Goal: Task Accomplishment & Management: Complete application form

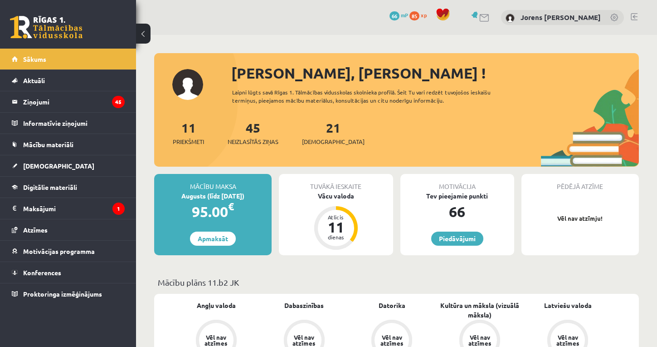
click at [313, 137] on div "21 Ieskaites" at bounding box center [333, 132] width 63 height 28
click at [316, 132] on link "21 Ieskaites" at bounding box center [333, 132] width 63 height 27
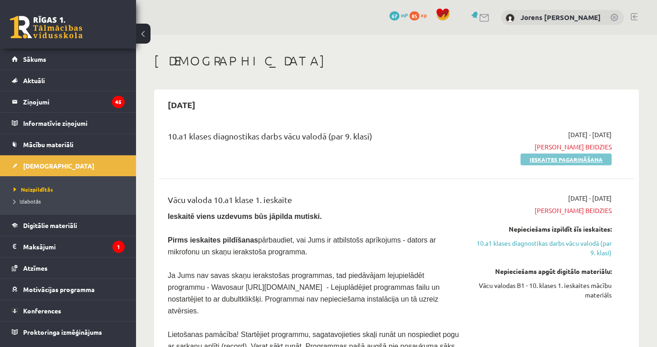
click at [550, 158] on link "Ieskaites pagarināšana" at bounding box center [566, 159] width 91 height 12
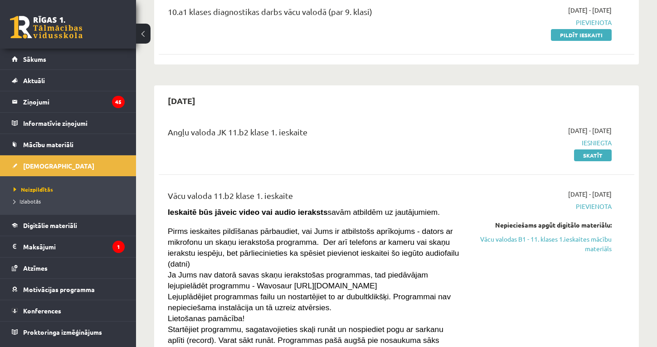
scroll to position [1757, 0]
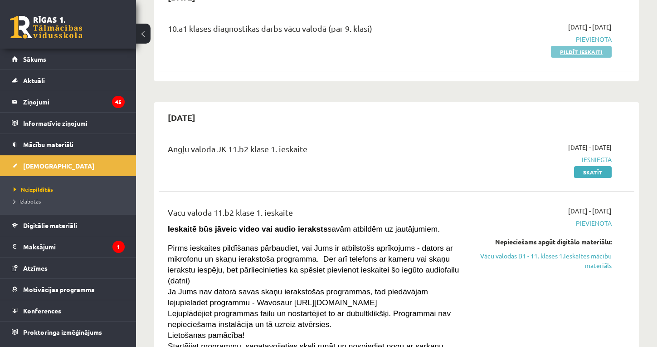
click at [573, 46] on link "Pildīt ieskaiti" at bounding box center [581, 52] width 61 height 12
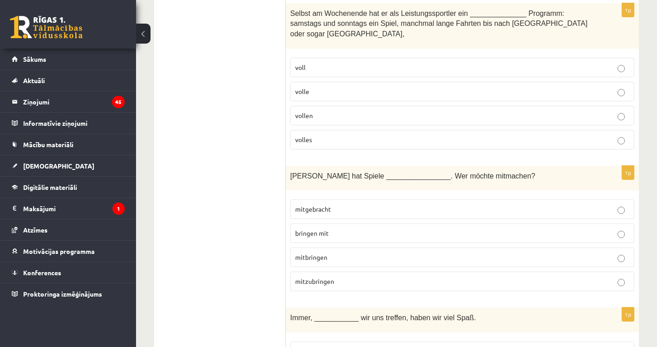
scroll to position [1332, 0]
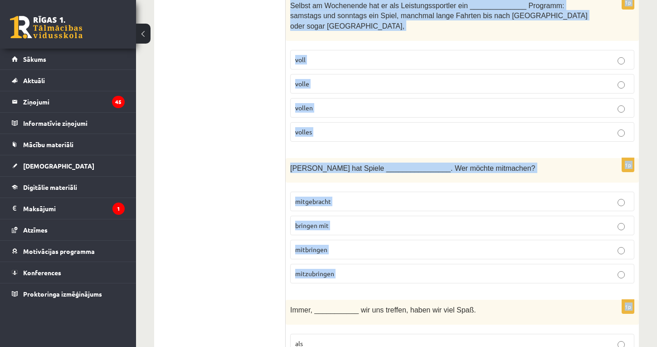
drag, startPoint x: 291, startPoint y: 9, endPoint x: 409, endPoint y: 291, distance: 305.9
copy form "Frau Müller kauft eine Reise _____________ Chile. aus in nach von 1p Mit ______…"
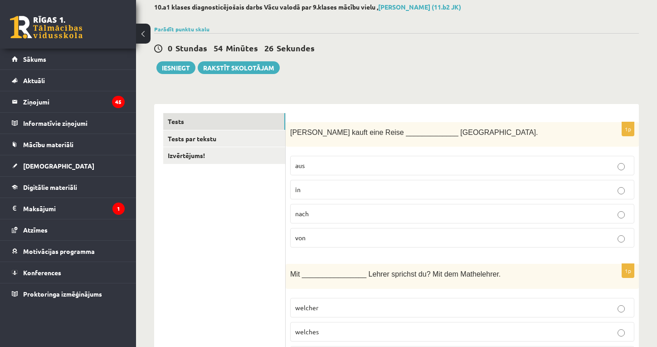
scroll to position [57, 0]
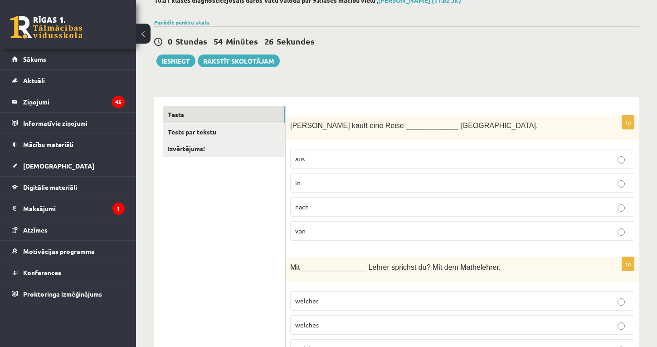
click at [309, 203] on span "nach" at bounding box center [302, 206] width 14 height 8
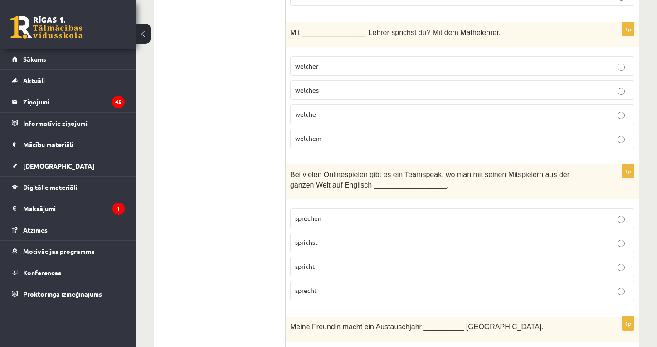
scroll to position [294, 0]
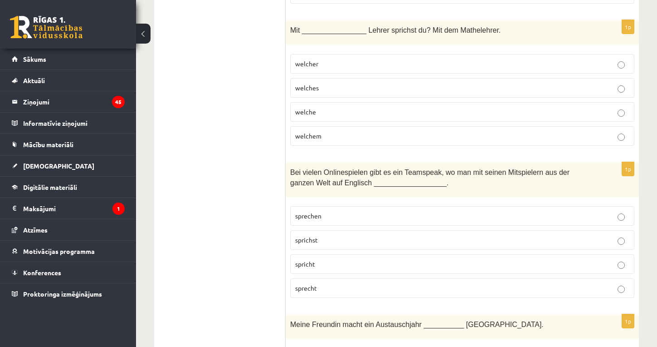
click at [332, 131] on p "welchem" at bounding box center [462, 136] width 334 height 10
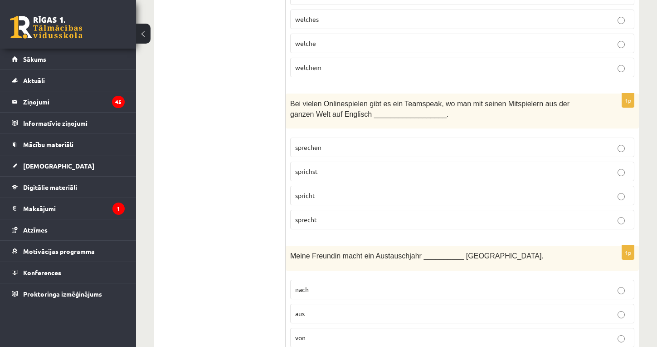
scroll to position [363, 0]
click at [331, 142] on p "sprechen" at bounding box center [462, 147] width 334 height 10
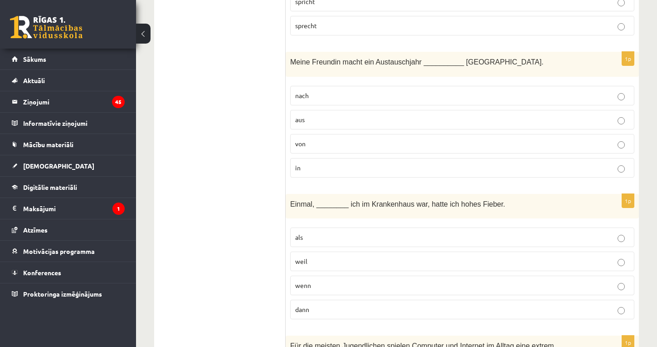
scroll to position [558, 0]
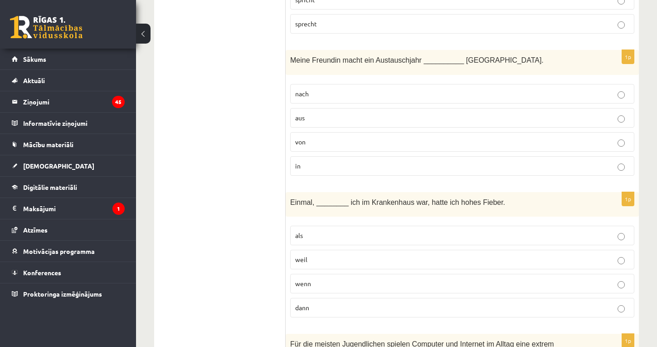
click at [334, 163] on p "in" at bounding box center [462, 166] width 334 height 10
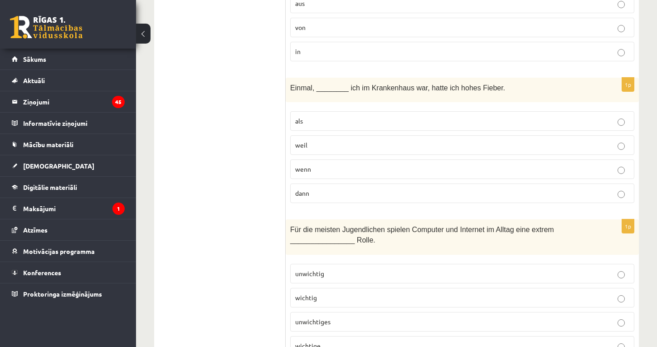
scroll to position [675, 0]
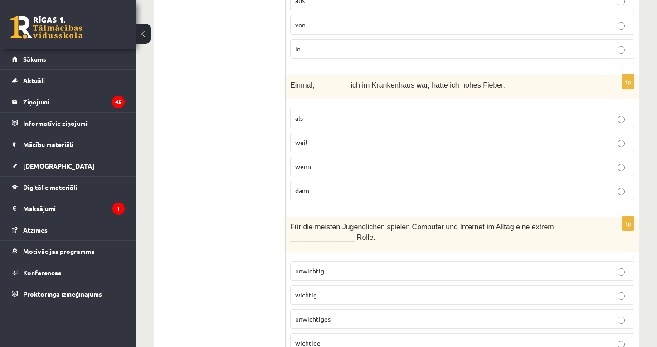
click at [332, 114] on p "als" at bounding box center [462, 118] width 334 height 10
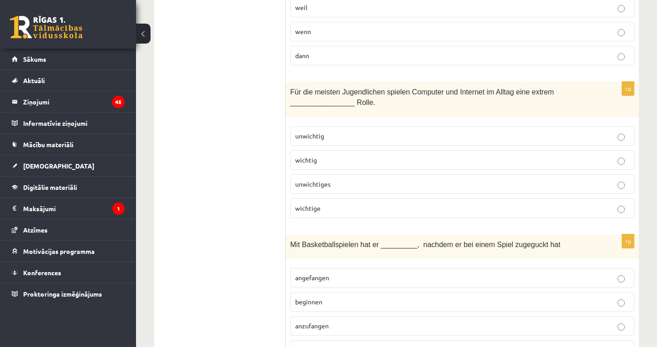
scroll to position [811, 0]
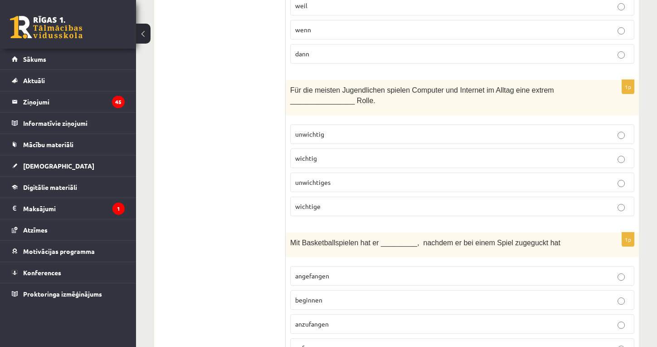
click at [326, 201] on p "wichtige" at bounding box center [462, 206] width 334 height 10
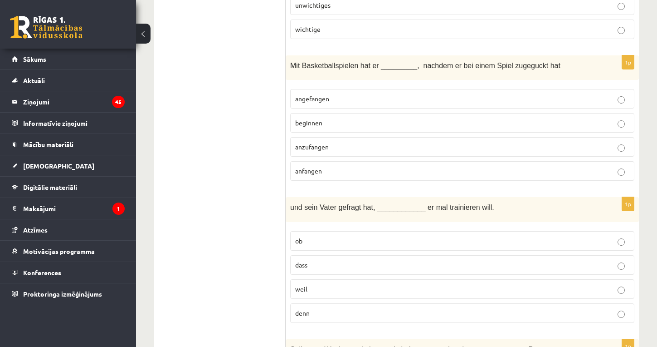
scroll to position [997, 0]
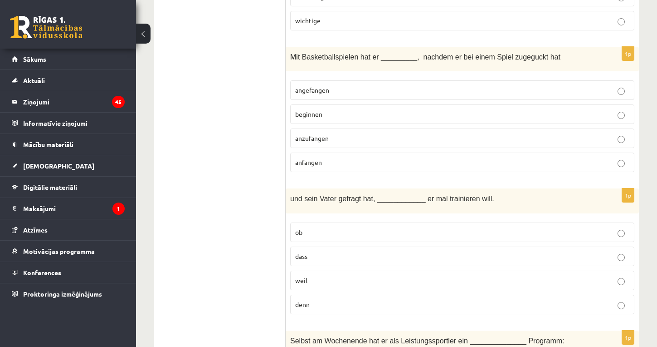
click at [346, 90] on p "angefangen" at bounding box center [462, 90] width 334 height 10
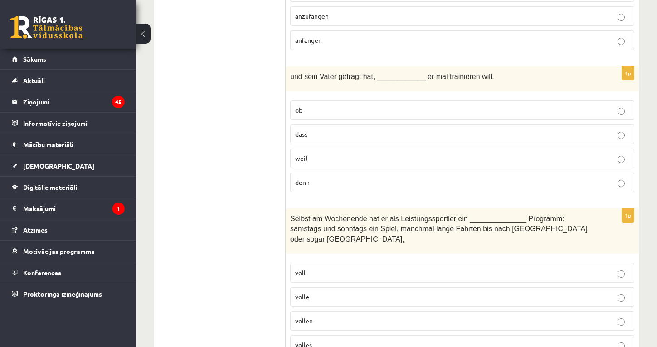
scroll to position [1121, 0]
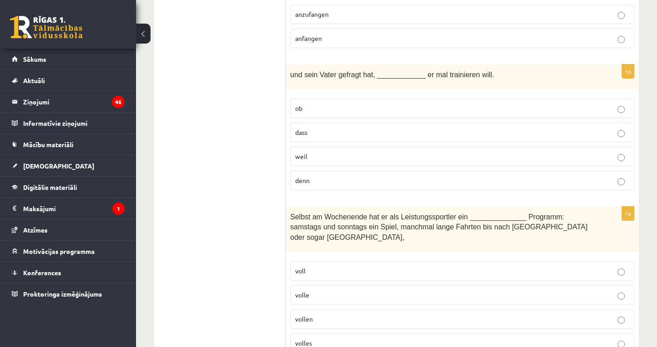
click at [344, 106] on p "ob" at bounding box center [462, 108] width 334 height 10
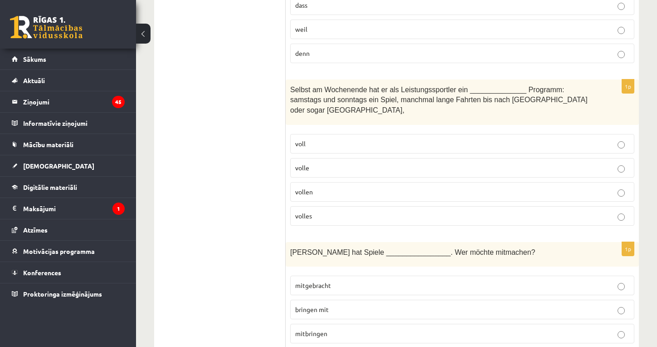
scroll to position [1249, 0]
click at [332, 213] on p "volles" at bounding box center [462, 215] width 334 height 10
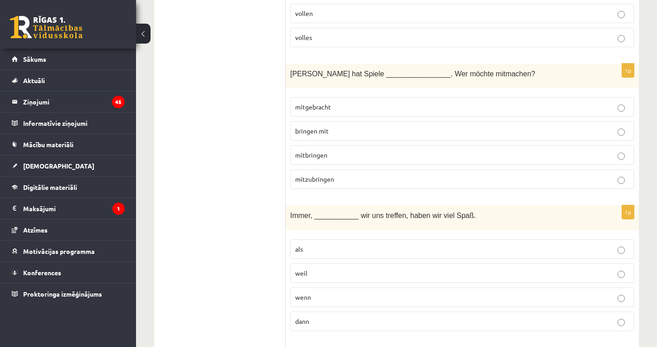
scroll to position [1428, 0]
click at [358, 103] on p "mitgebracht" at bounding box center [462, 105] width 334 height 10
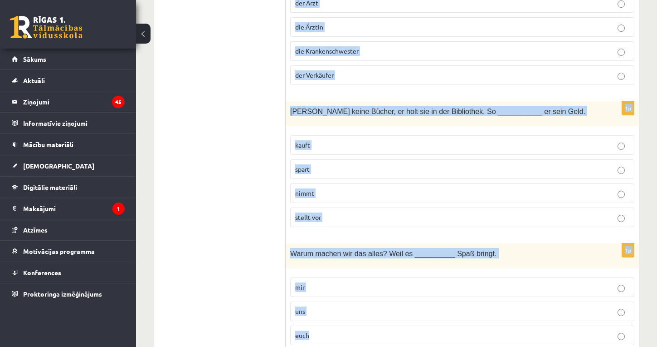
scroll to position [3169, 0]
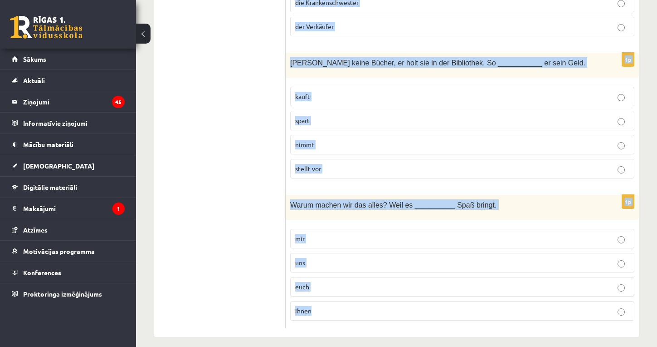
drag, startPoint x: 291, startPoint y: 126, endPoint x: 342, endPoint y: 309, distance: 190.8
copy form "Immer, ___________ wir uns treffen, haben wir viel Spaß. als weil wenn dann 1p …"
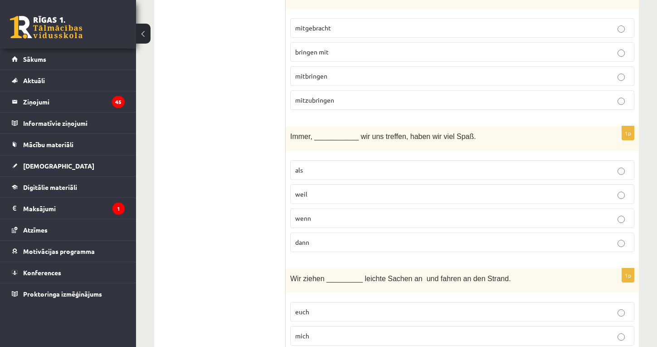
scroll to position [1515, 0]
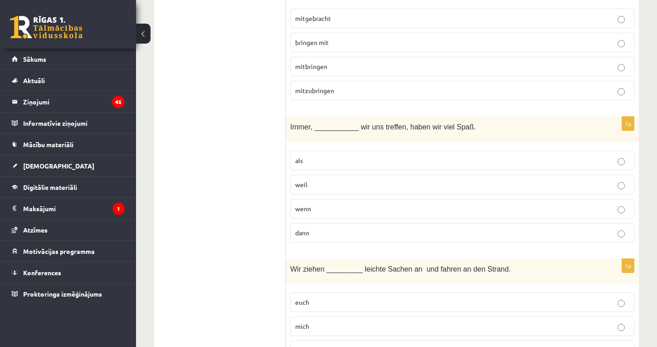
click at [322, 207] on p "wenn" at bounding box center [462, 209] width 334 height 10
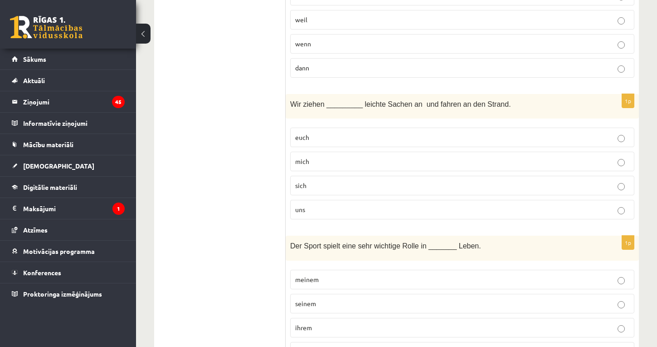
scroll to position [1680, 0]
click at [332, 204] on p "uns" at bounding box center [462, 209] width 334 height 10
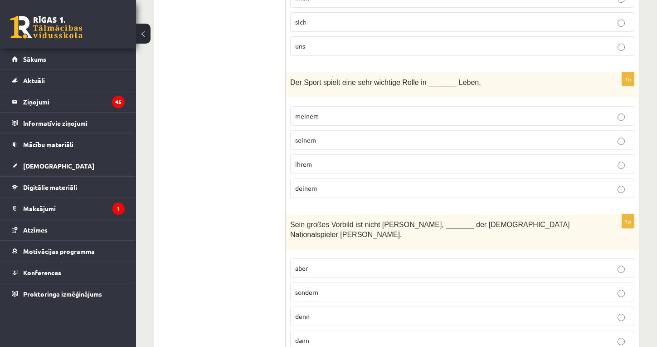
scroll to position [1858, 0]
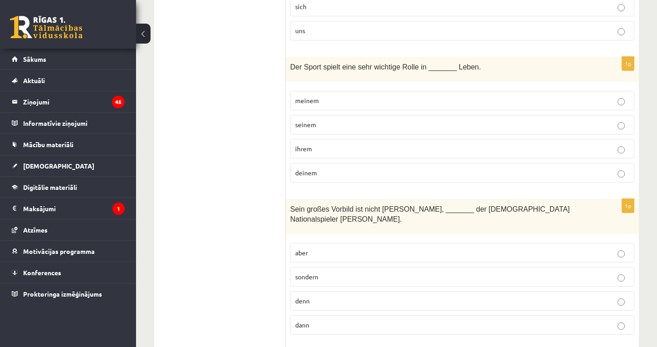
click at [340, 120] on p "seinem" at bounding box center [462, 125] width 334 height 10
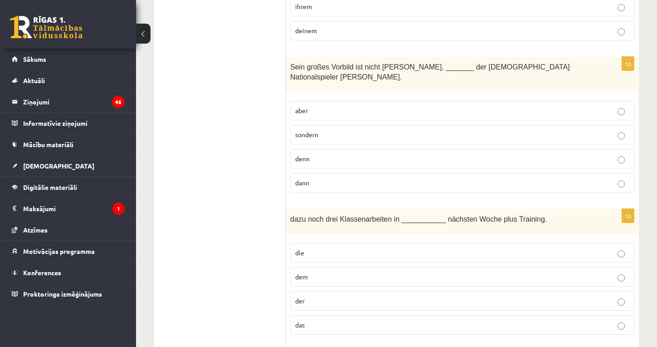
scroll to position [1999, 0]
click at [353, 131] on p "sondern" at bounding box center [462, 136] width 334 height 10
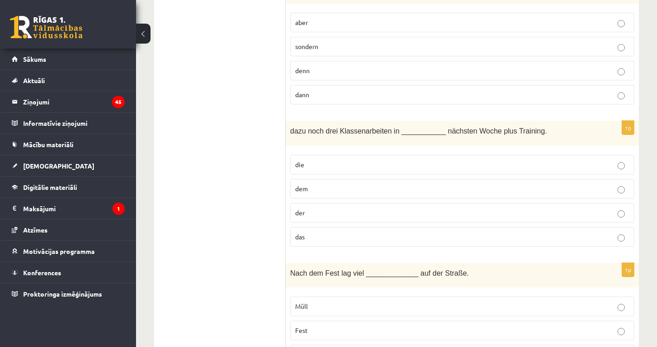
scroll to position [2099, 0]
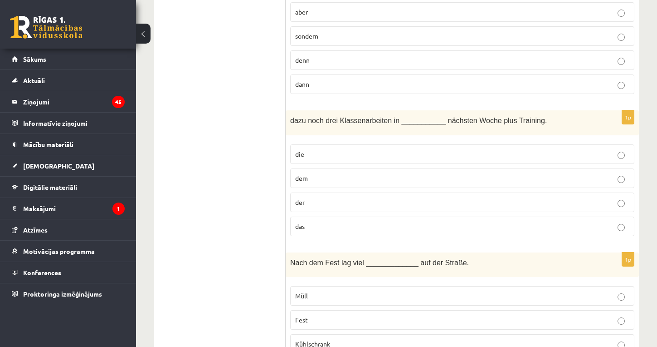
click at [327, 197] on p "der" at bounding box center [462, 202] width 334 height 10
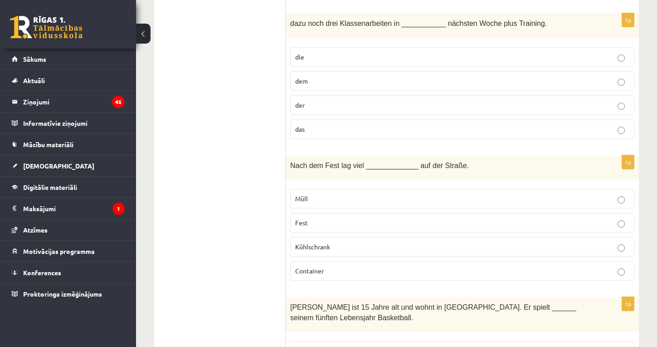
scroll to position [2232, 0]
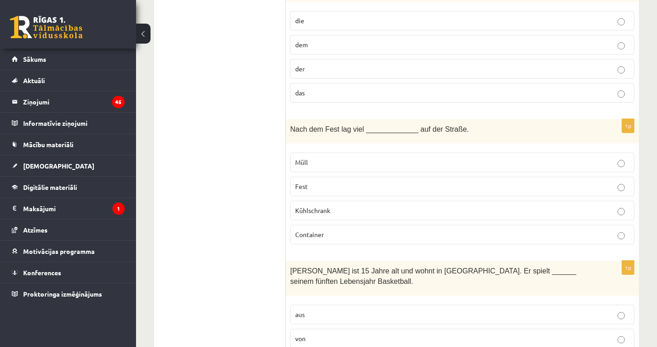
click at [330, 157] on p "Müll" at bounding box center [462, 162] width 334 height 10
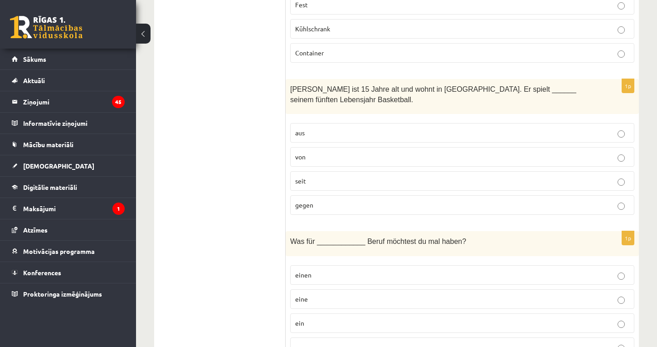
scroll to position [2414, 0]
click at [324, 176] on p "seit" at bounding box center [462, 181] width 334 height 10
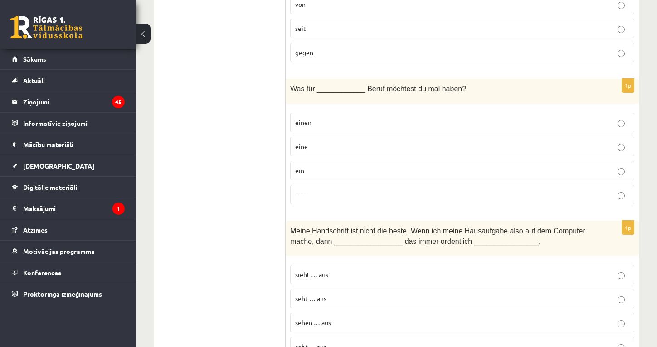
scroll to position [2572, 0]
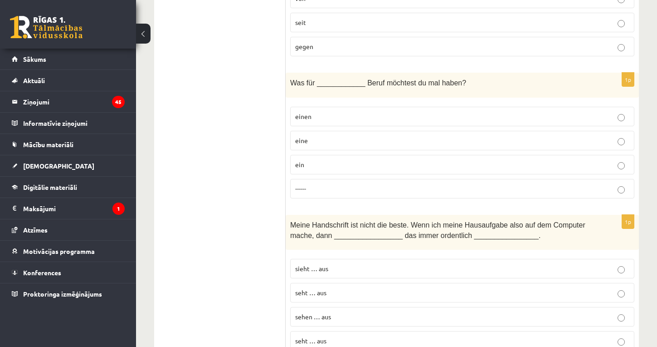
click at [340, 112] on p "einen" at bounding box center [462, 117] width 334 height 10
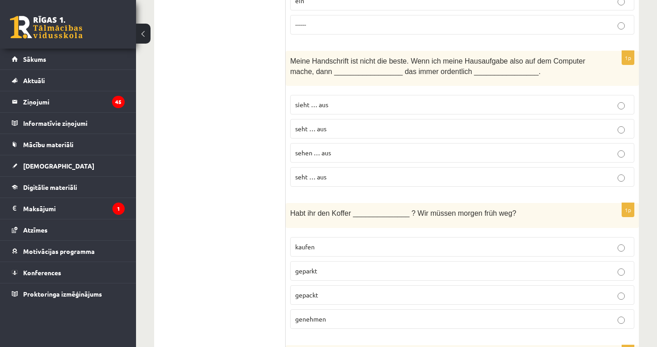
scroll to position [2737, 0]
click at [353, 98] on p "sieht … aus" at bounding box center [462, 103] width 334 height 10
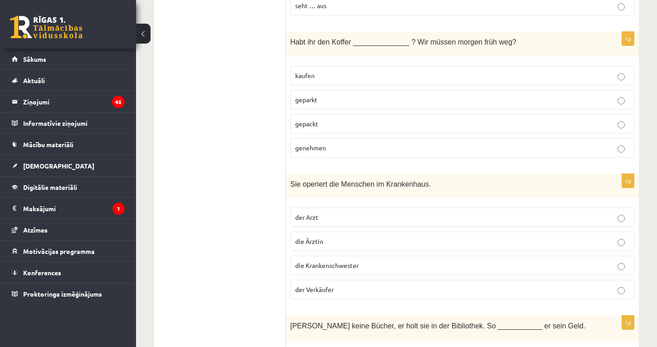
scroll to position [2911, 0]
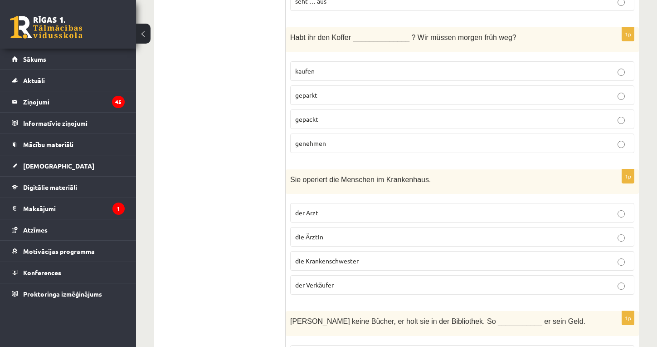
click at [329, 114] on p "gepackt" at bounding box center [462, 119] width 334 height 10
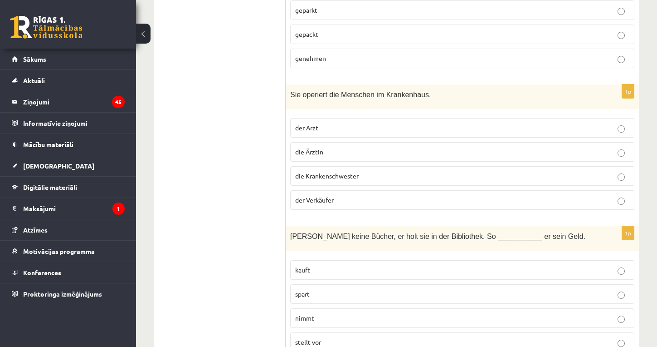
scroll to position [2997, 0]
click at [339, 146] on p "die Ärztin" at bounding box center [462, 151] width 334 height 10
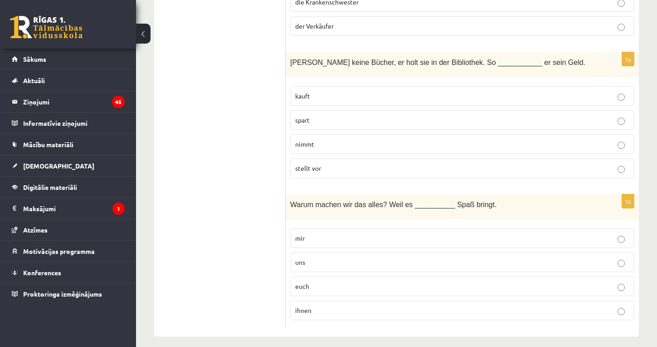
scroll to position [3169, 0]
click at [342, 116] on p "spart" at bounding box center [462, 121] width 334 height 10
click at [332, 258] on p "uns" at bounding box center [462, 263] width 334 height 10
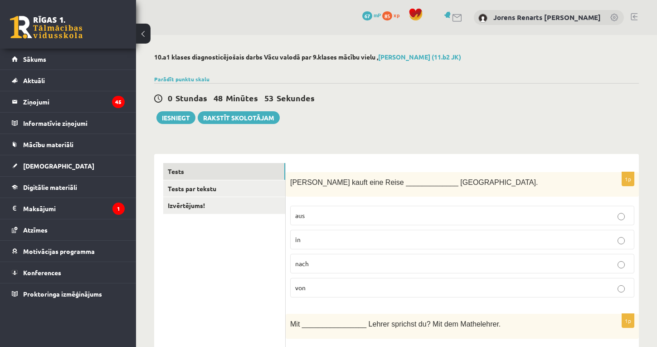
scroll to position [0, 0]
click at [181, 172] on link "Tests" at bounding box center [224, 171] width 122 height 17
click at [184, 189] on link "Tests par tekstu" at bounding box center [224, 188] width 122 height 17
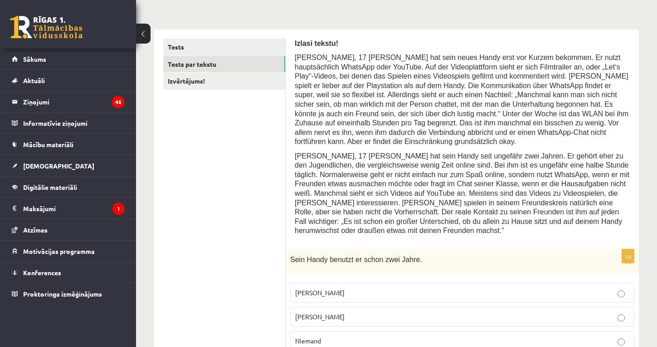
scroll to position [124, 0]
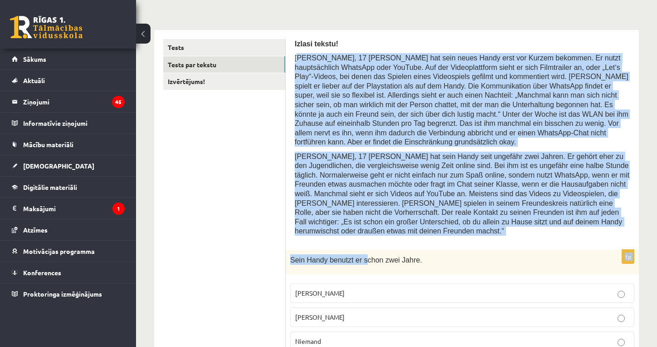
drag, startPoint x: 298, startPoint y: 57, endPoint x: 367, endPoint y: 256, distance: 211.2
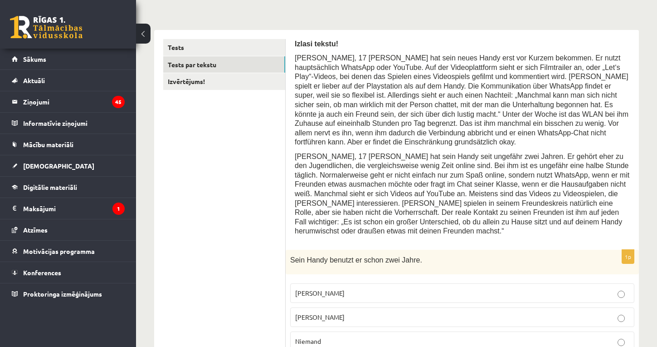
click at [309, 289] on span "Jacob" at bounding box center [319, 293] width 49 height 8
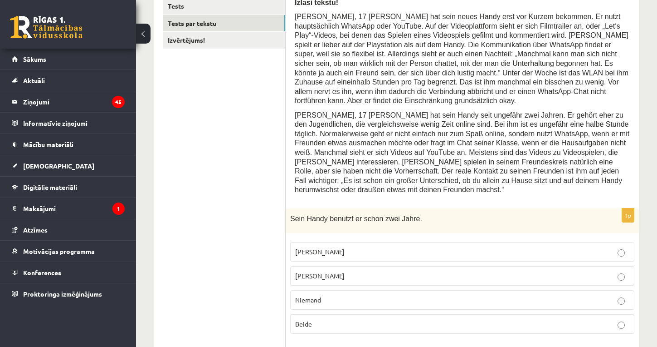
scroll to position [172, 0]
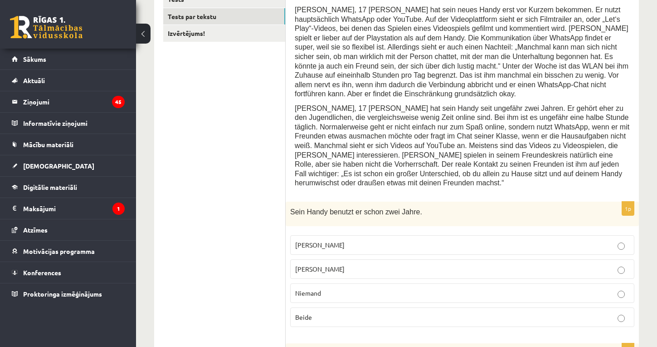
click at [313, 265] on span "Jonathan" at bounding box center [319, 269] width 49 height 8
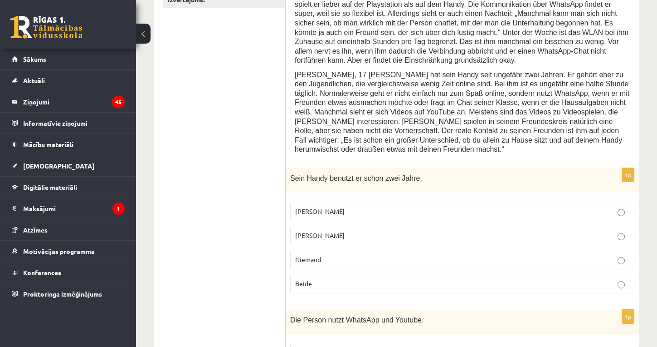
scroll to position [226, 0]
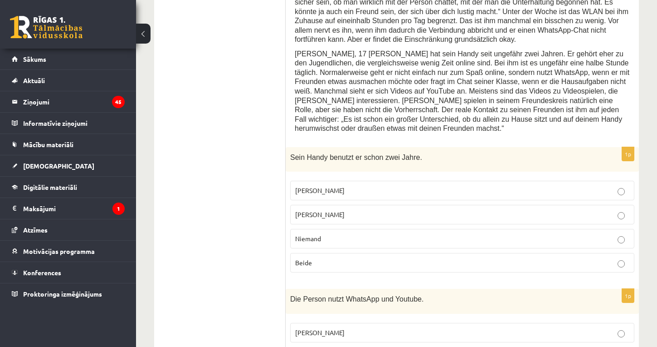
click at [324, 328] on p "Jacob" at bounding box center [462, 333] width 334 height 10
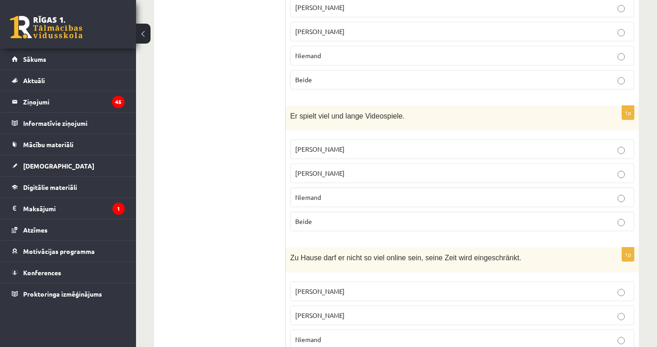
scroll to position [557, 0]
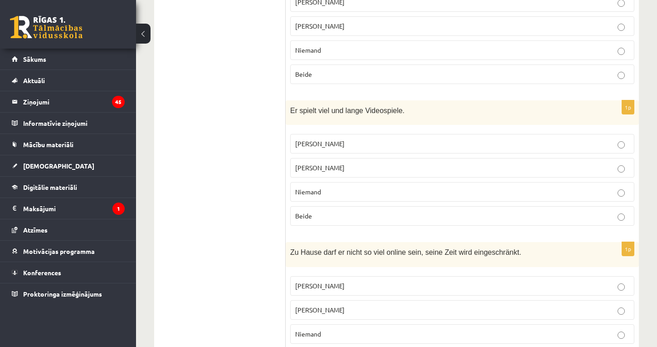
click at [350, 139] on p "Jacob" at bounding box center [462, 144] width 334 height 10
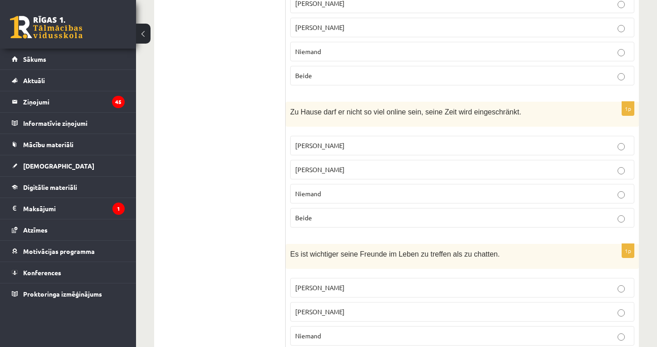
scroll to position [707, 0]
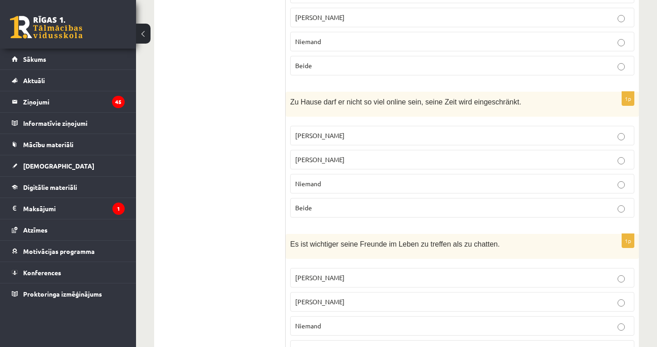
click at [342, 155] on p "Jonathan" at bounding box center [462, 160] width 334 height 10
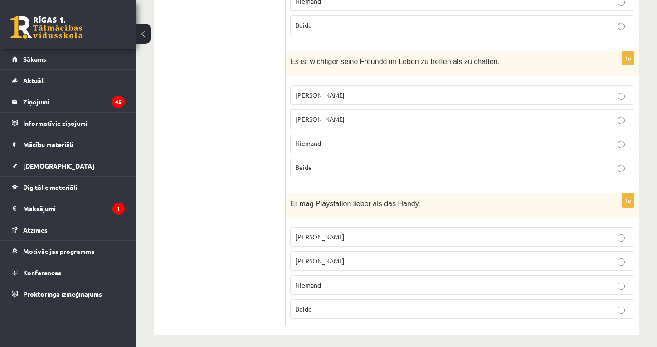
scroll to position [889, 0]
click at [367, 115] on p "Jonathan" at bounding box center [462, 120] width 334 height 10
click at [347, 233] on p "Jacob" at bounding box center [462, 237] width 334 height 10
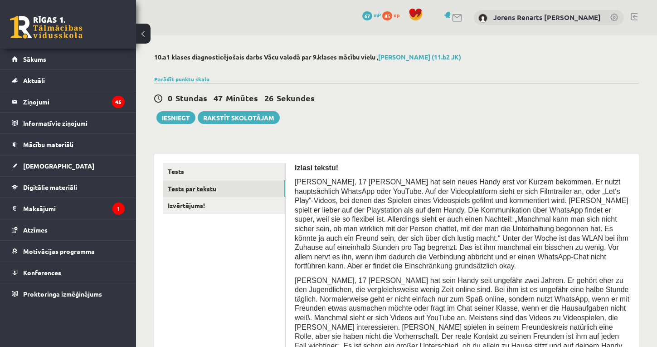
scroll to position [0, 0]
click at [211, 187] on link "Tests par tekstu" at bounding box center [224, 188] width 122 height 17
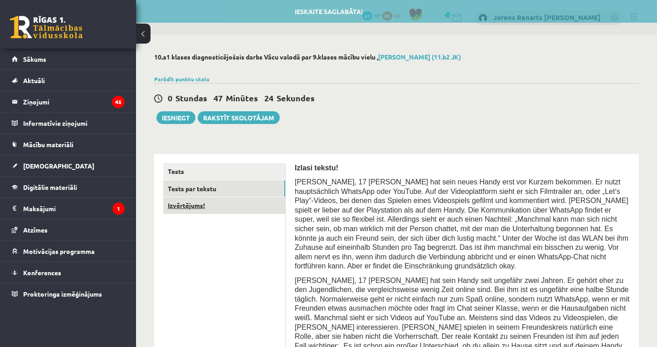
click at [195, 203] on link "Izvērtējums!" at bounding box center [224, 205] width 122 height 17
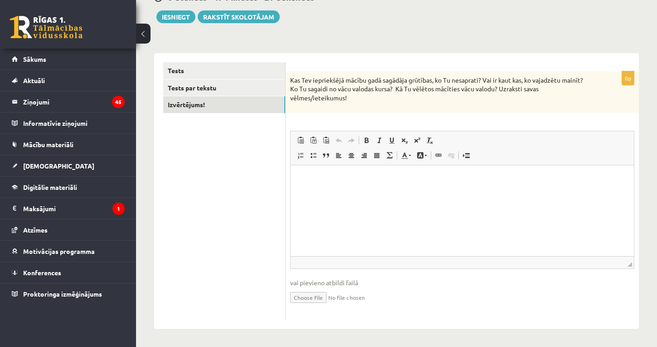
scroll to position [100, 0]
click at [340, 193] on html at bounding box center [462, 180] width 343 height 28
click at [178, 16] on button "Iesniegt" at bounding box center [176, 17] width 39 height 13
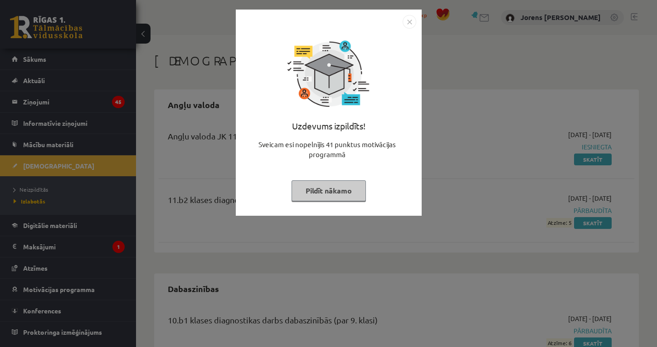
click at [332, 191] on button "Pildīt nākamo" at bounding box center [329, 190] width 74 height 21
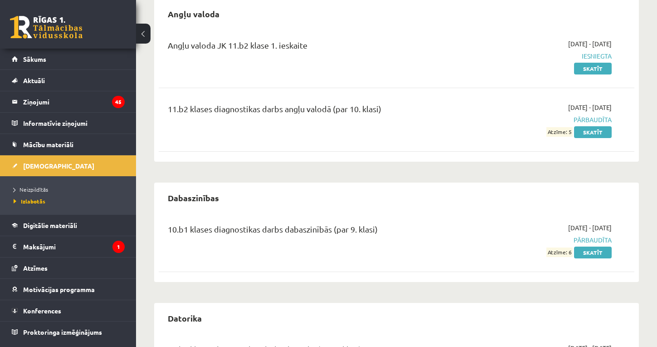
scroll to position [80, 0]
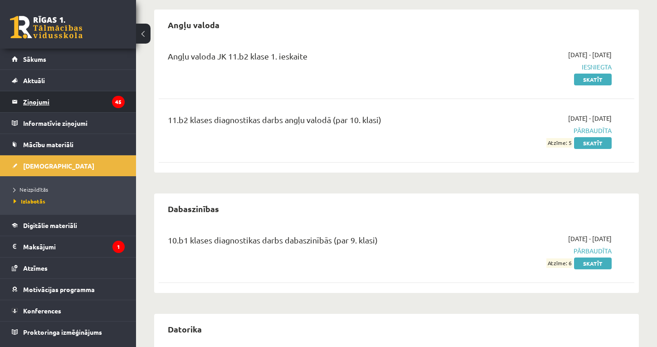
click at [36, 103] on legend "Ziņojumi 45" at bounding box center [74, 101] width 102 height 21
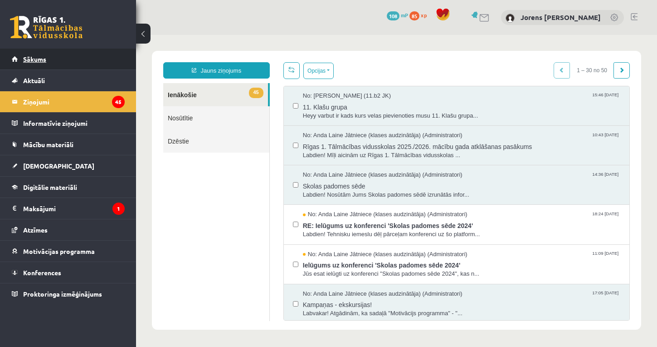
click at [39, 57] on span "Sākums" at bounding box center [34, 59] width 23 height 8
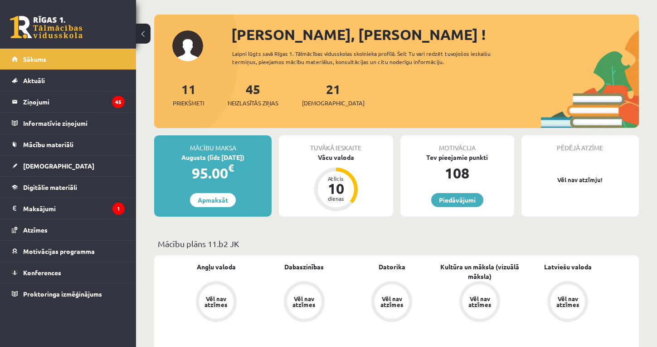
scroll to position [46, 0]
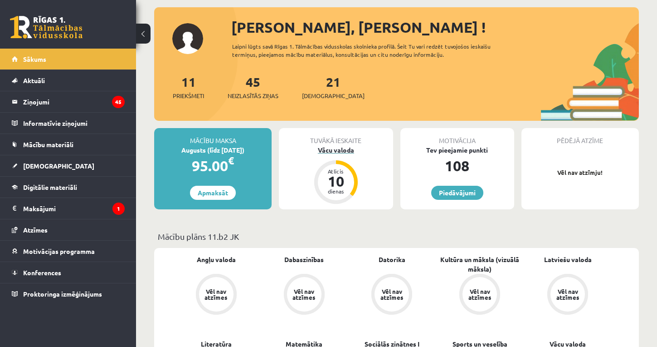
click at [331, 152] on div "Vācu valoda" at bounding box center [336, 150] width 114 height 10
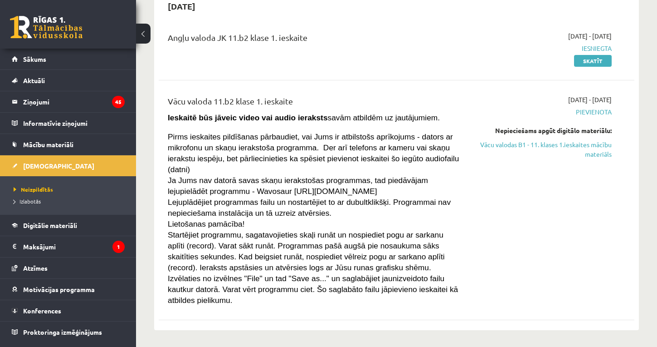
scroll to position [1751, 0]
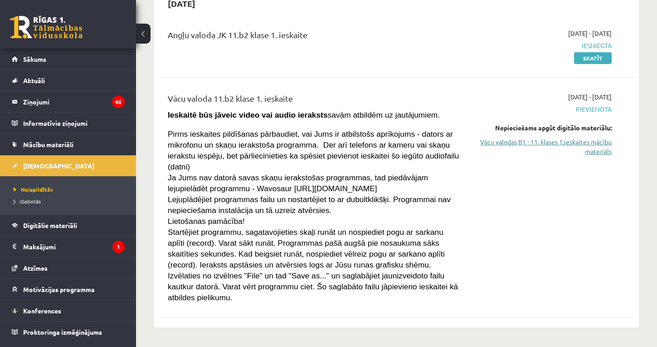
click at [598, 138] on link "Vācu valodas B1 - 11. klases 1.ieskaites mācību materiāls" at bounding box center [542, 146] width 139 height 19
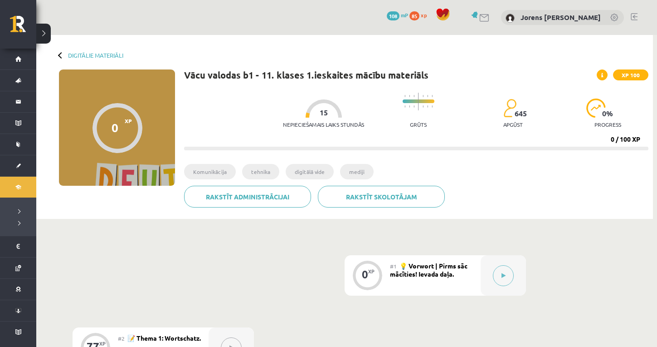
click at [395, 16] on span "108" at bounding box center [393, 15] width 13 height 9
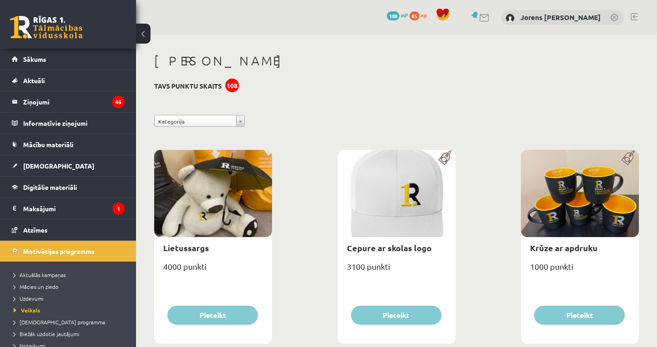
scroll to position [16, 0]
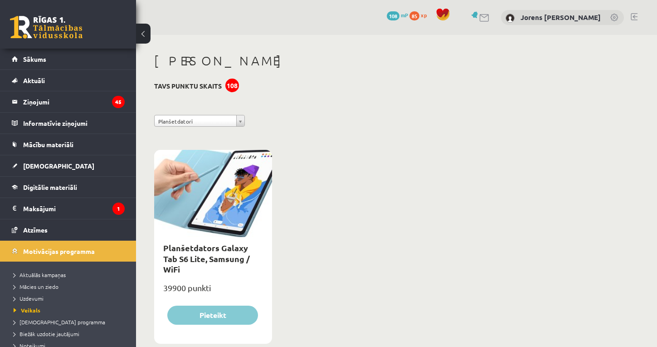
click at [614, 17] on link at bounding box center [615, 18] width 9 height 9
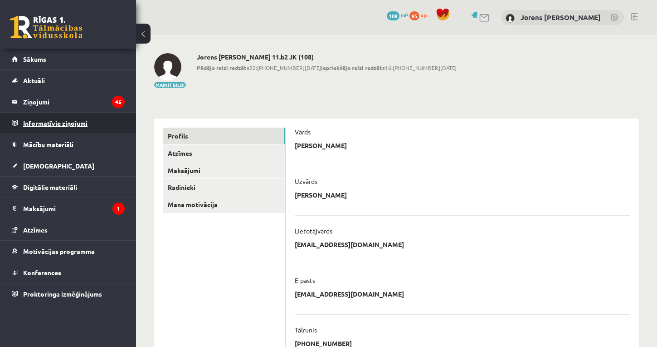
click at [67, 128] on legend "Informatīvie ziņojumi 0" at bounding box center [74, 123] width 102 height 21
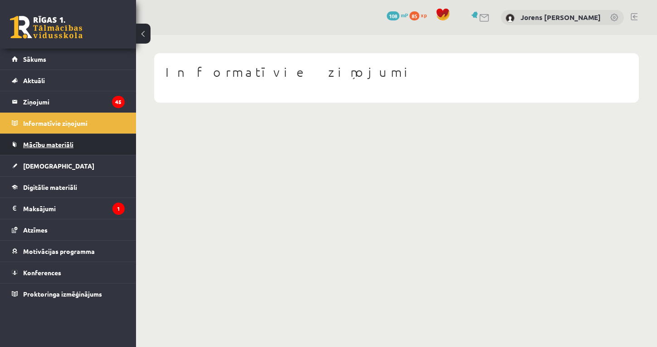
click at [67, 145] on span "Mācību materiāli" at bounding box center [48, 144] width 50 height 8
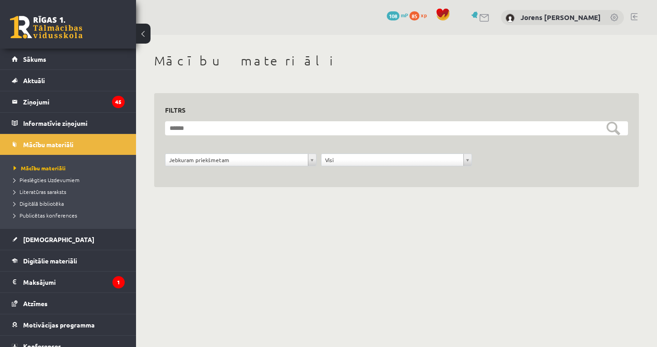
click at [346, 173] on div "**********" at bounding box center [397, 164] width 468 height 23
click at [58, 193] on span "Literatūras saraksts" at bounding box center [40, 191] width 53 height 7
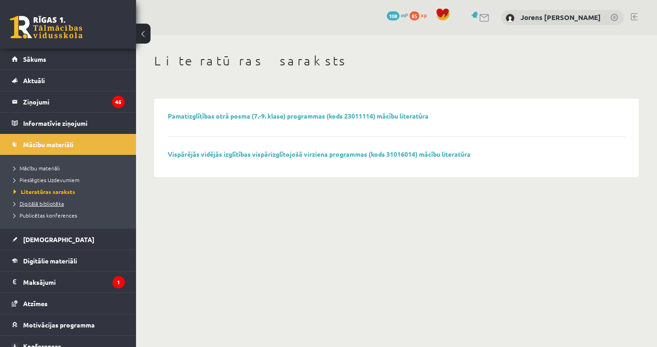
click at [62, 202] on span "Digitālā bibliotēka" at bounding box center [39, 203] width 50 height 7
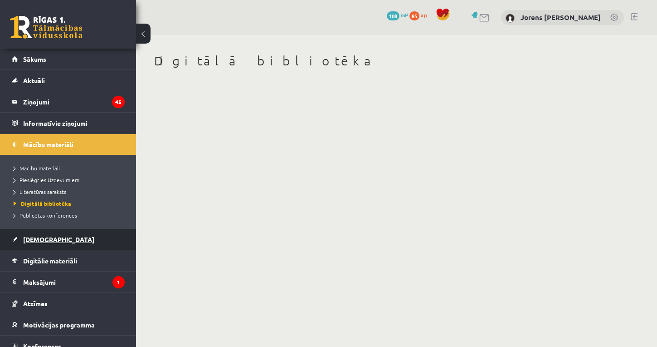
click at [48, 239] on span "[DEMOGRAPHIC_DATA]" at bounding box center [58, 239] width 71 height 8
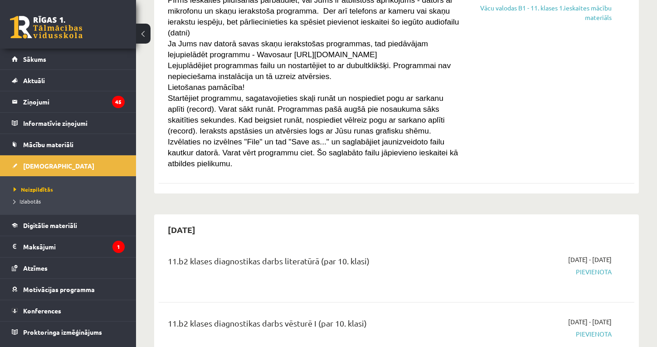
scroll to position [1885, 0]
click at [35, 79] on span "Aktuāli" at bounding box center [34, 80] width 22 height 8
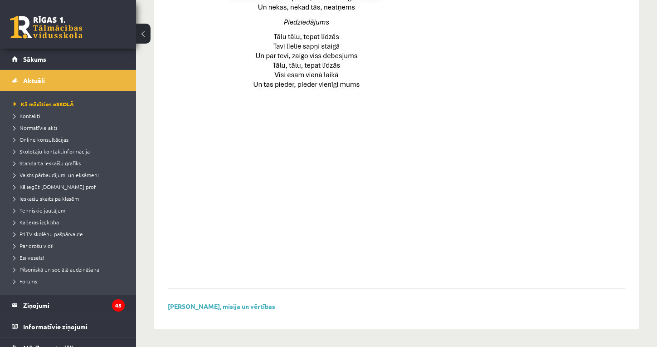
scroll to position [640, 0]
click at [97, 178] on link "Valsts pārbaudījumi un eksāmeni" at bounding box center [70, 175] width 113 height 8
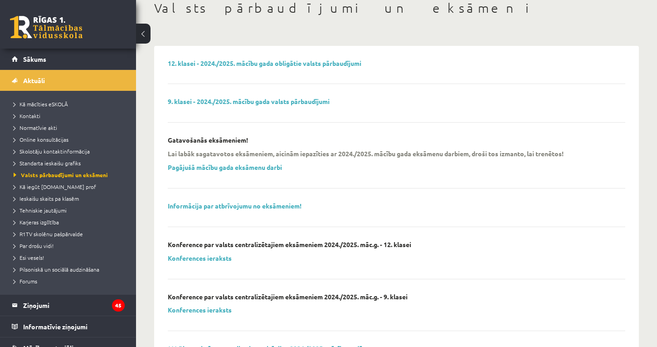
scroll to position [83, 0]
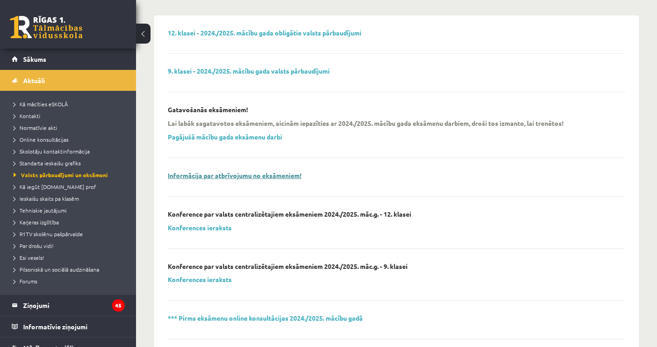
click at [244, 175] on link "Informācija par atbrīvojumu no eksāmeniem!" at bounding box center [235, 175] width 134 height 8
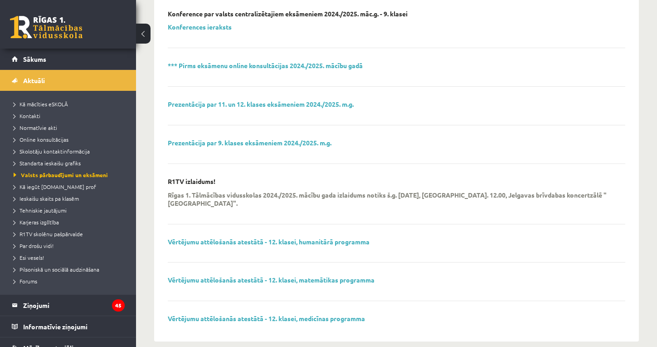
scroll to position [335, 0]
click at [211, 238] on link "Vērtējumu attēlošanās atestātā - 12. klasei, humanitārā programma" at bounding box center [269, 242] width 202 height 8
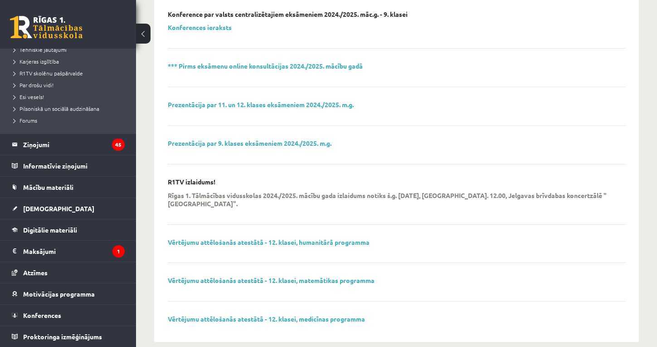
scroll to position [161, 0]
click at [55, 316] on span "Konferences" at bounding box center [42, 315] width 38 height 8
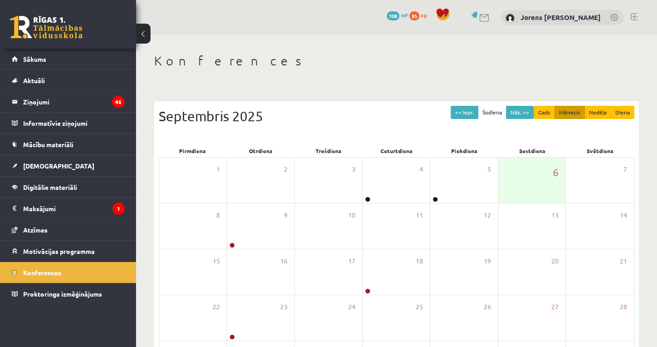
click at [58, 32] on link at bounding box center [46, 27] width 73 height 23
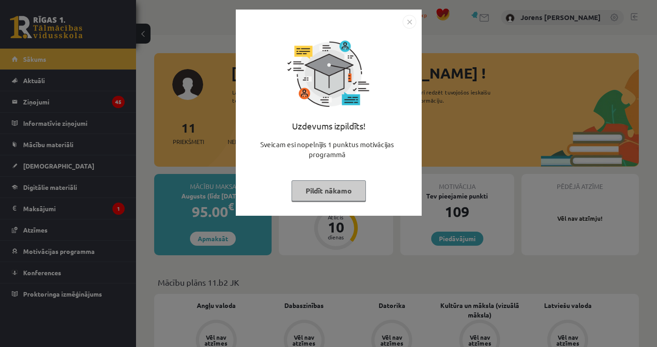
click at [314, 192] on button "Pildīt nākamo" at bounding box center [329, 190] width 74 height 21
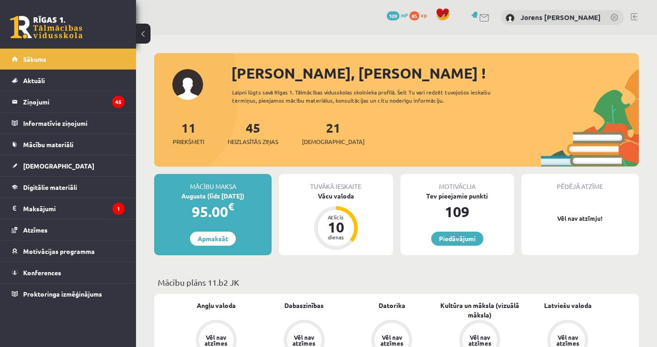
click at [485, 16] on link at bounding box center [485, 18] width 11 height 8
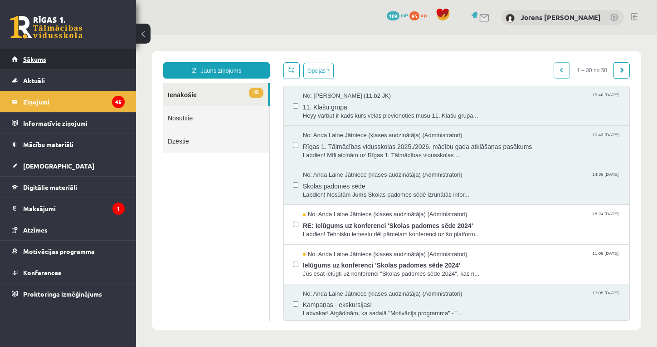
click at [36, 64] on link "Sākums" at bounding box center [68, 59] width 113 height 21
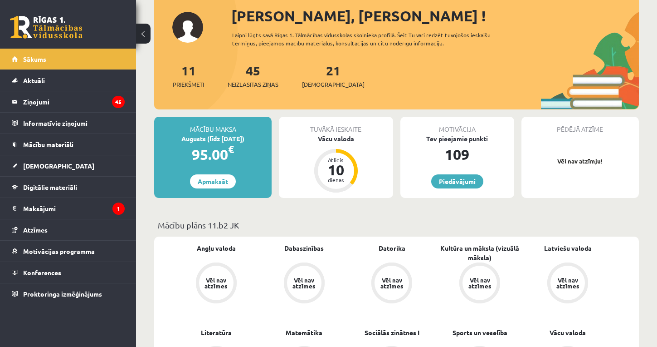
scroll to position [58, 0]
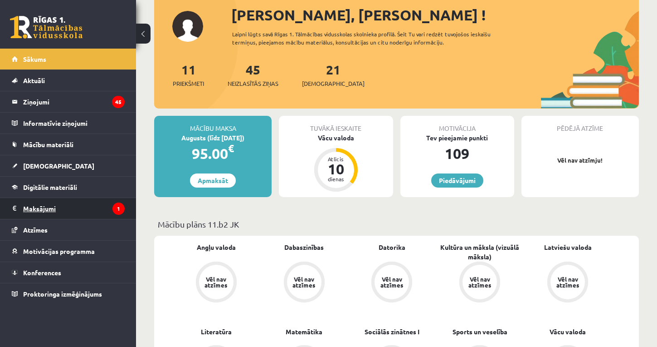
click at [54, 208] on legend "Maksājumi 1" at bounding box center [74, 208] width 102 height 21
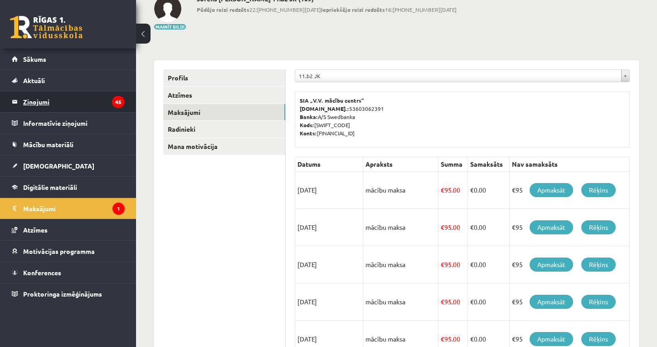
click at [48, 102] on legend "Ziņojumi 45" at bounding box center [74, 101] width 102 height 21
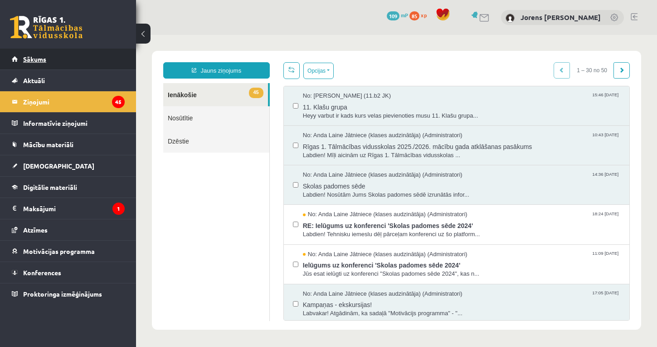
click at [44, 59] on span "Sākums" at bounding box center [34, 59] width 23 height 8
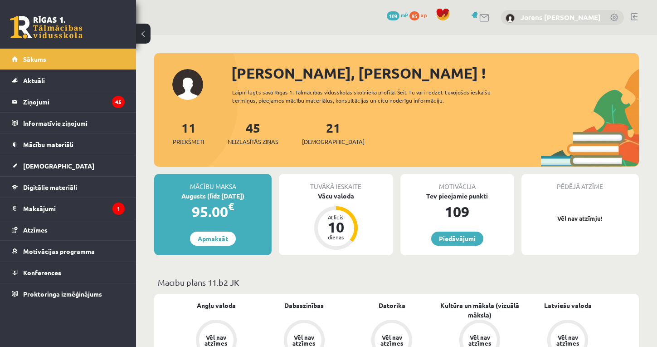
click at [562, 18] on link "Jorens [PERSON_NAME]" at bounding box center [561, 17] width 80 height 9
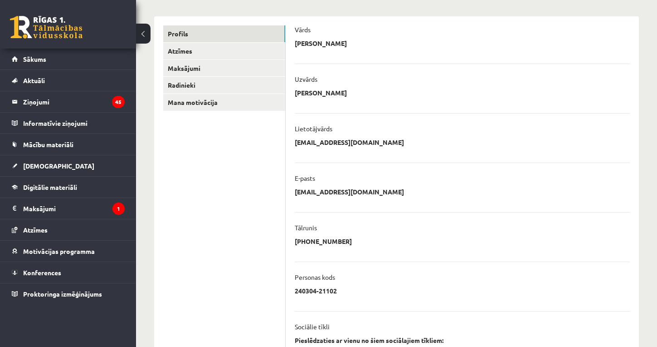
scroll to position [115, 0]
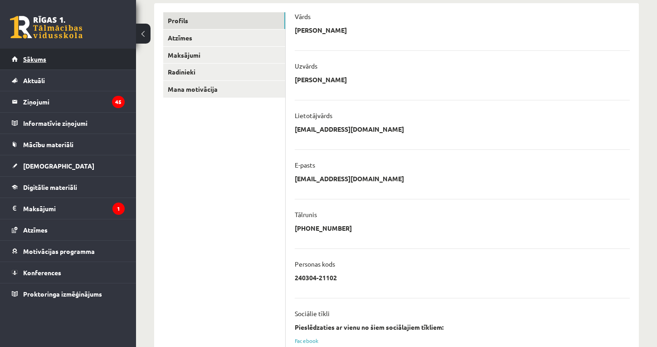
click at [51, 58] on link "Sākums" at bounding box center [68, 59] width 113 height 21
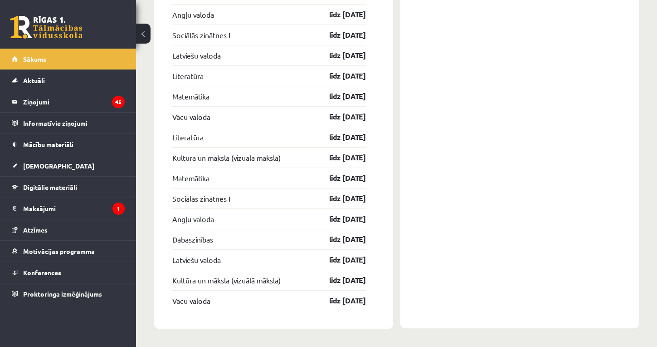
scroll to position [1716, 0]
click at [52, 186] on span "Digitālie materiāli" at bounding box center [50, 187] width 54 height 8
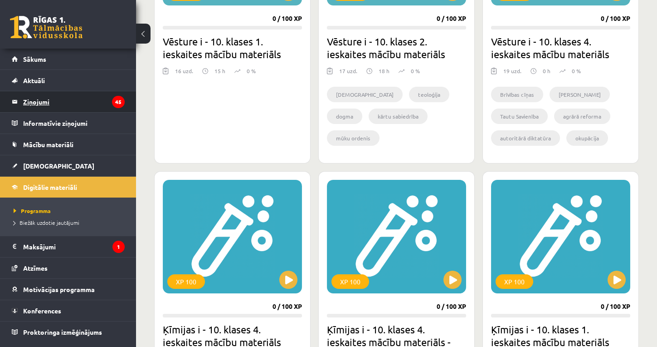
scroll to position [1198, 0]
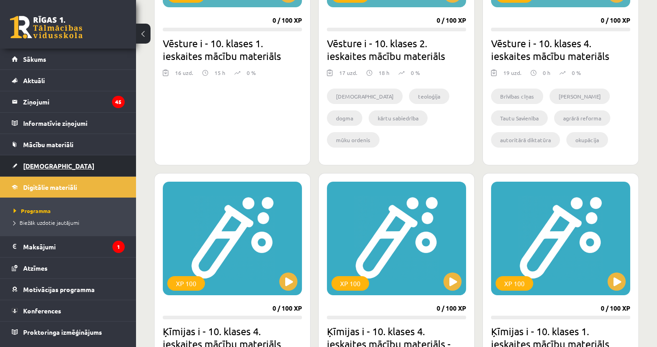
click at [40, 165] on span "[DEMOGRAPHIC_DATA]" at bounding box center [58, 166] width 71 height 8
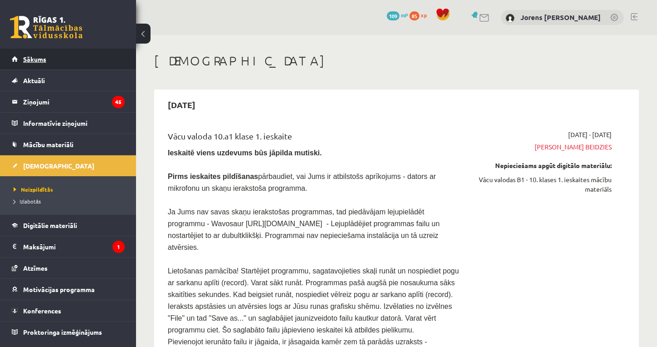
click at [42, 59] on span "Sākums" at bounding box center [34, 59] width 23 height 8
